Goal: Navigation & Orientation: Go to known website

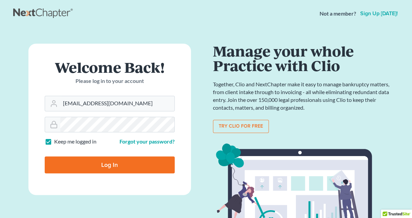
type input "[EMAIL_ADDRESS][DOMAIN_NAME]"
click at [96, 167] on input "Log In" at bounding box center [110, 164] width 130 height 17
type input "Thinking..."
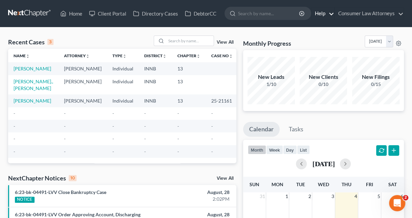
click at [333, 14] on link "Help" at bounding box center [323, 13] width 23 height 12
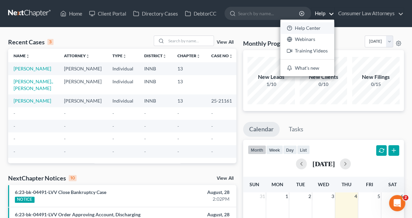
click at [322, 29] on link "Help Center" at bounding box center [307, 28] width 54 height 12
